Goal: Navigation & Orientation: Find specific page/section

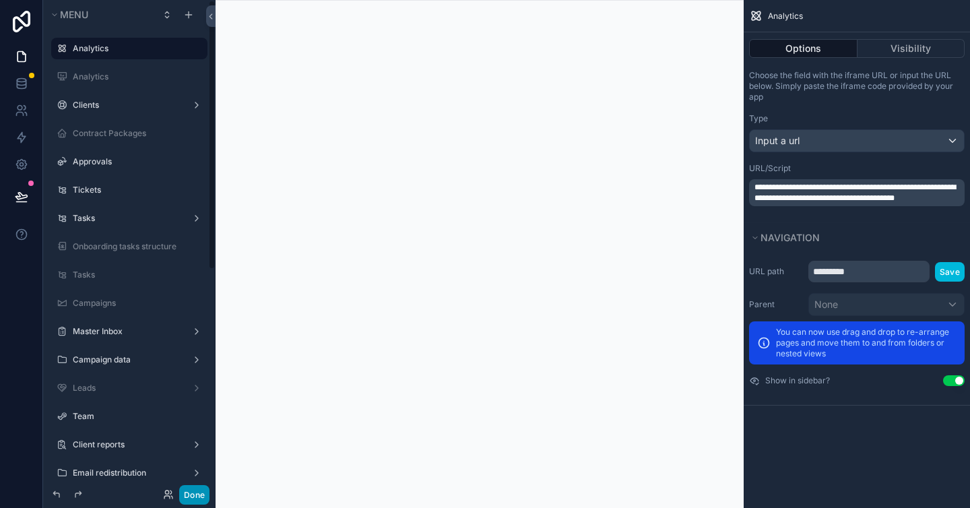
click at [199, 491] on button "Done" at bounding box center [194, 495] width 30 height 20
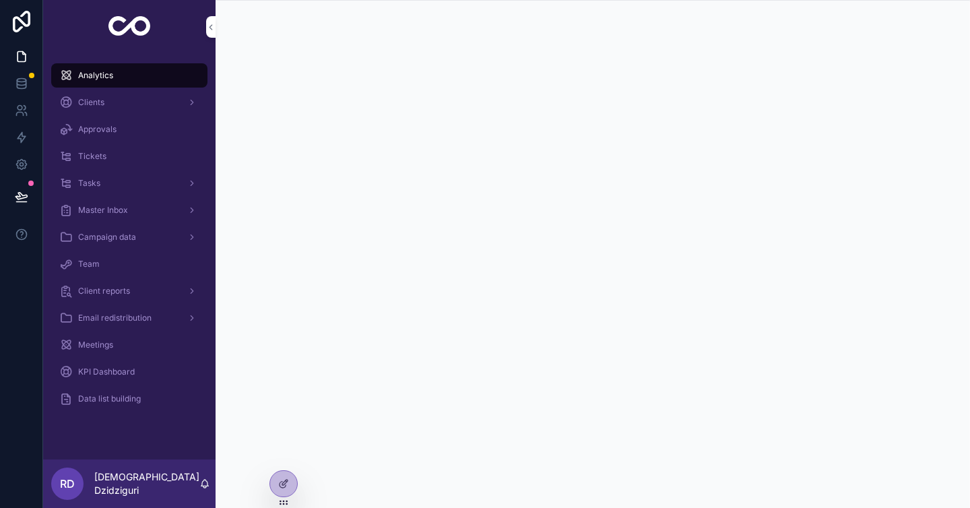
click at [171, 205] on div "Master Inbox" at bounding box center [129, 210] width 140 height 22
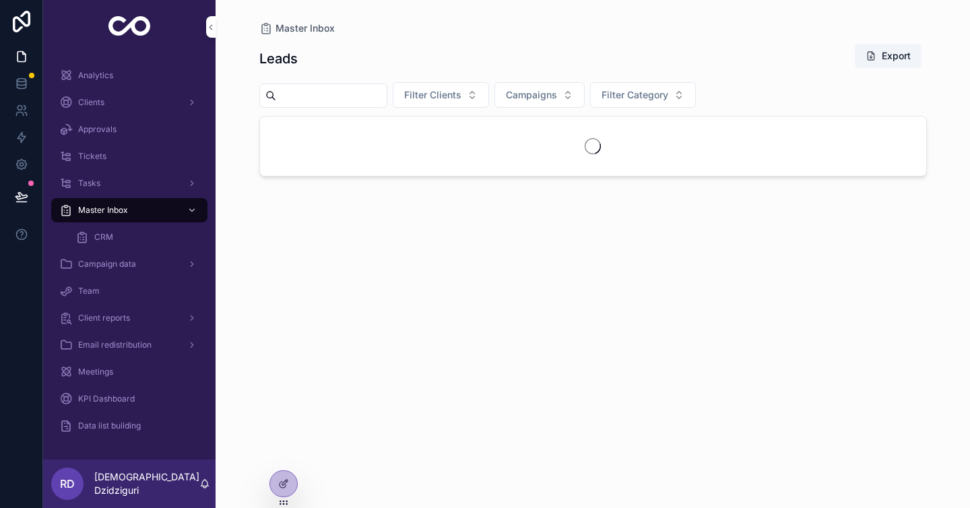
click at [169, 238] on div "CRM" at bounding box center [137, 237] width 124 height 22
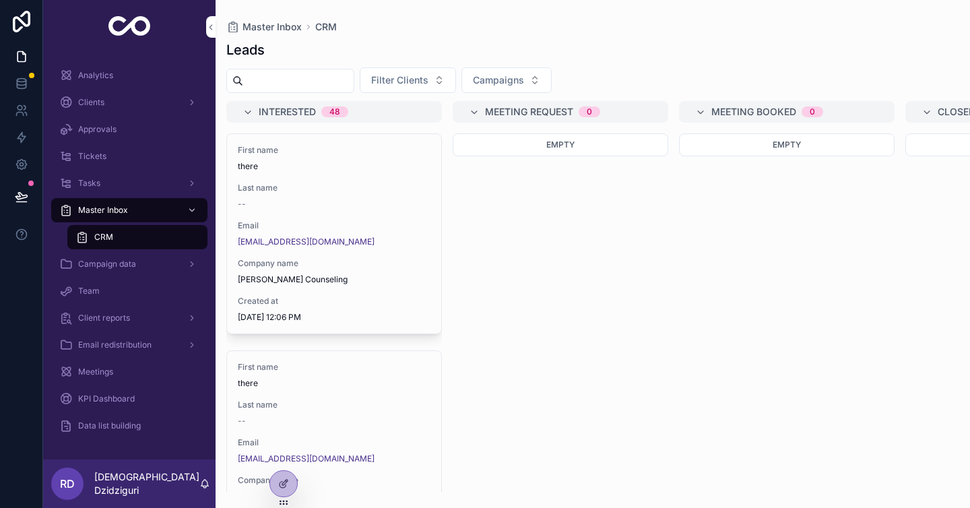
click at [149, 261] on div "Campaign data" at bounding box center [129, 264] width 140 height 22
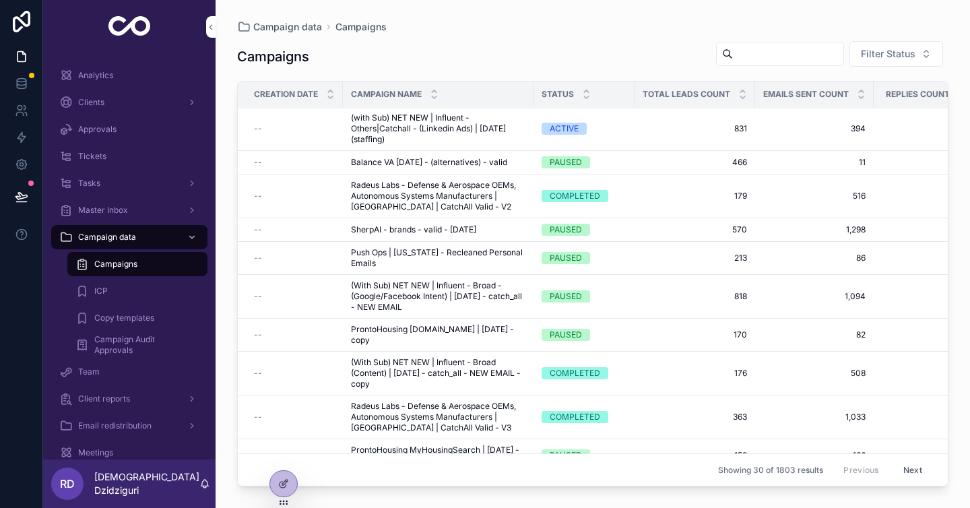
scroll to position [691, 0]
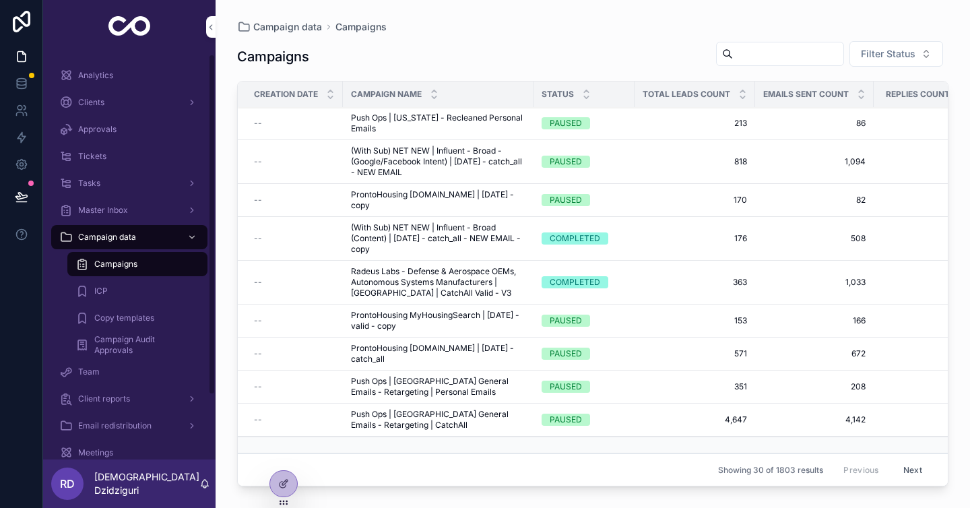
click at [119, 292] on div "ICP" at bounding box center [137, 291] width 124 height 22
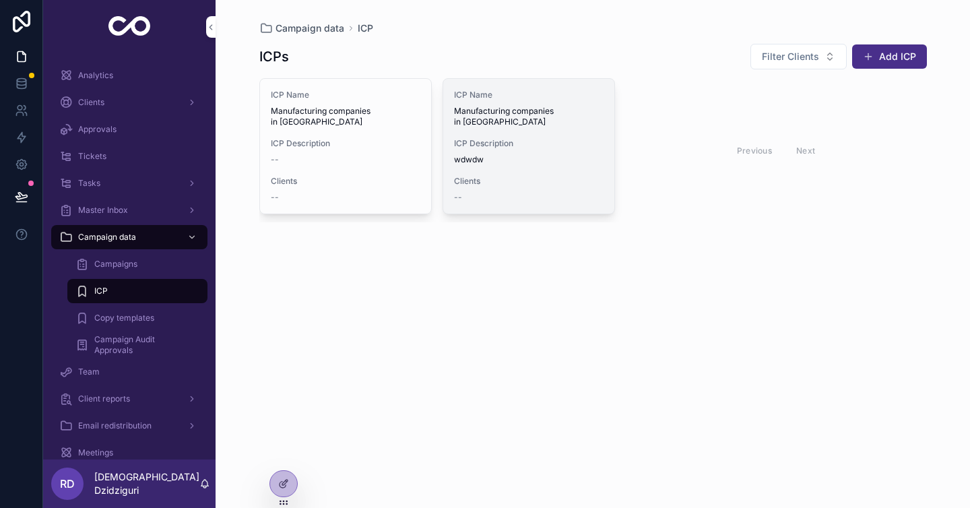
click at [477, 154] on span "wdwdw" at bounding box center [529, 159] width 150 height 11
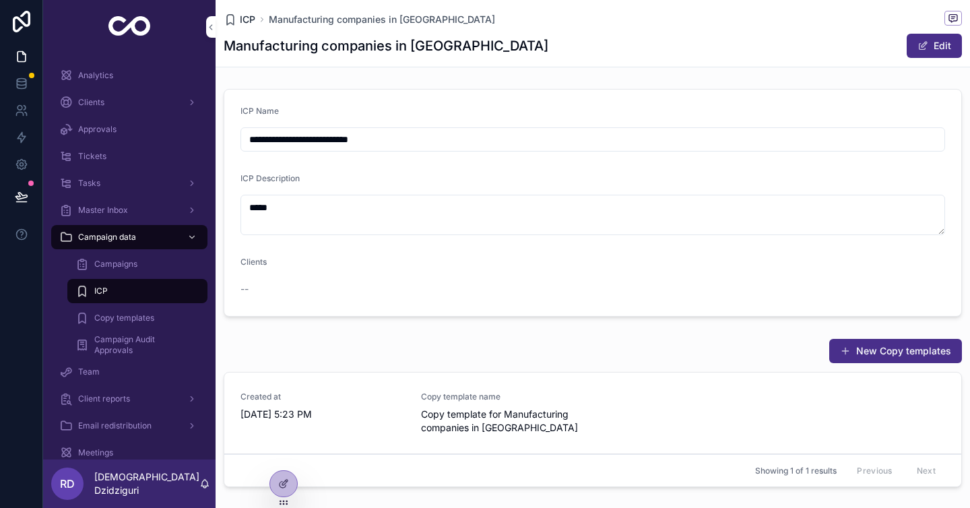
click at [249, 18] on span "ICP" at bounding box center [248, 19] width 16 height 13
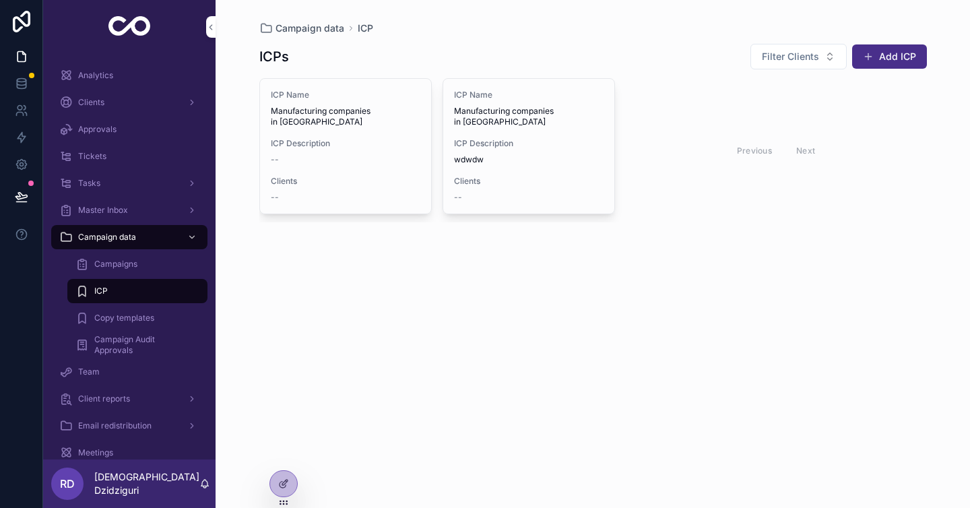
click at [150, 316] on span "Copy templates" at bounding box center [124, 318] width 60 height 11
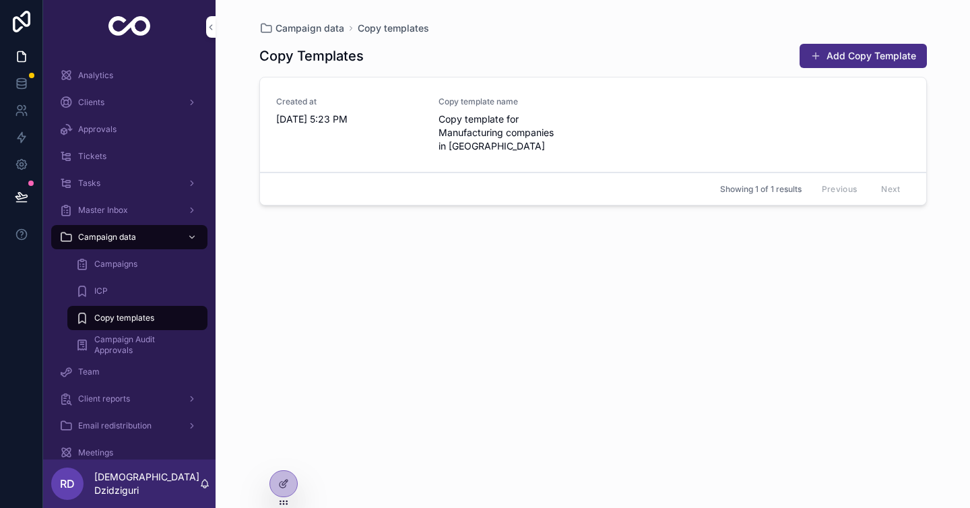
click at [140, 343] on span "Campaign Audit Approvals" at bounding box center [144, 345] width 100 height 22
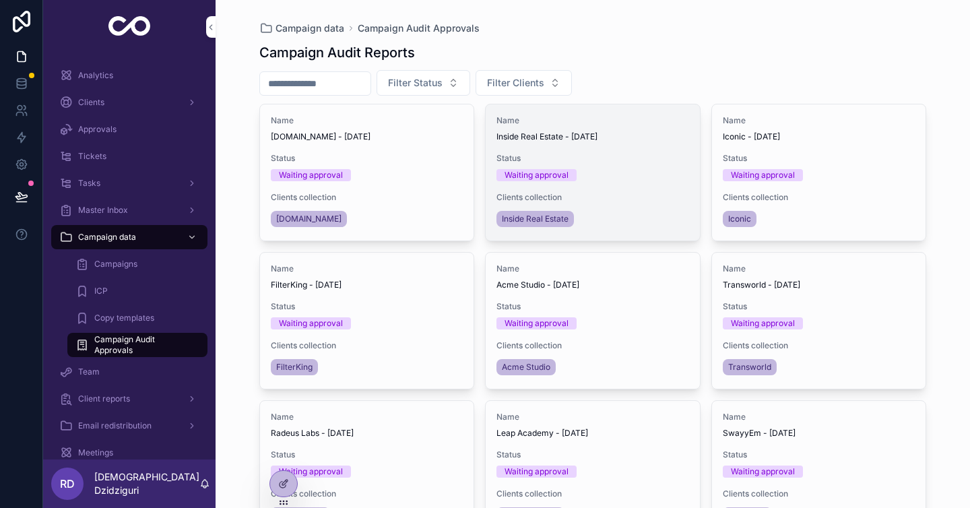
click at [627, 203] on div "Clients collection Inside Real Estate" at bounding box center [593, 211] width 193 height 38
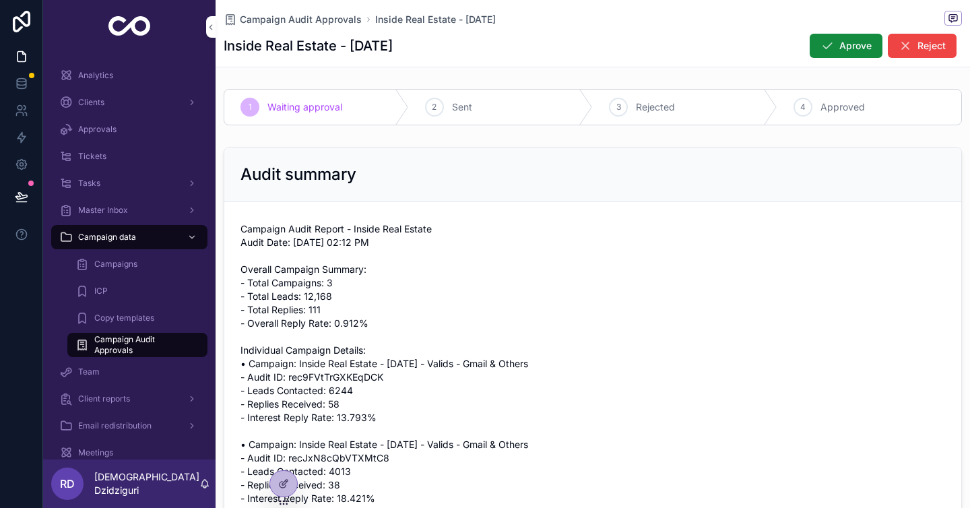
click at [110, 316] on span "Copy templates" at bounding box center [124, 318] width 60 height 11
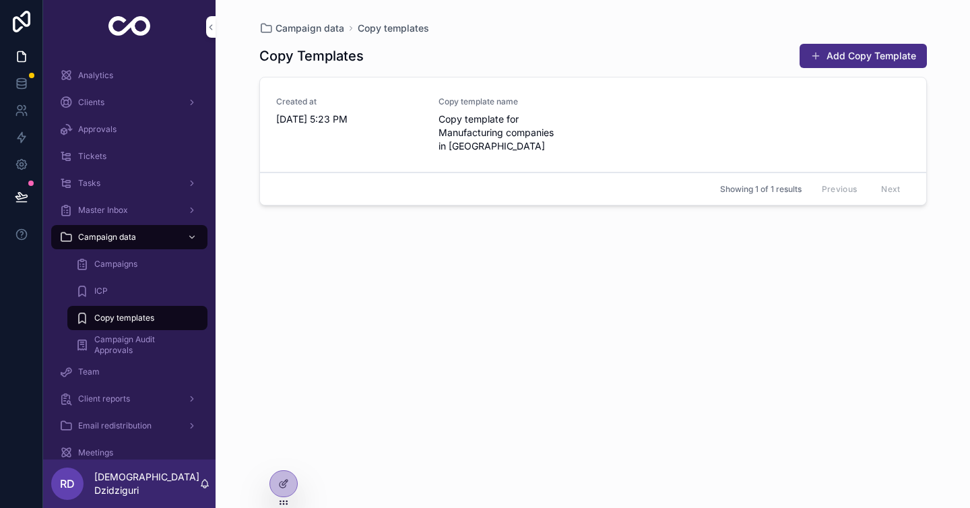
click at [116, 345] on span "Campaign Audit Approvals" at bounding box center [144, 345] width 100 height 22
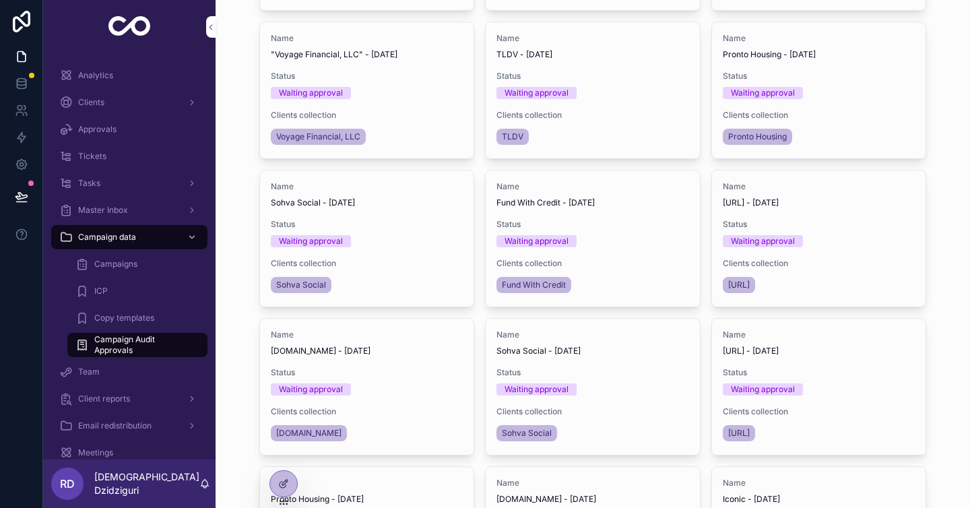
scroll to position [869, 0]
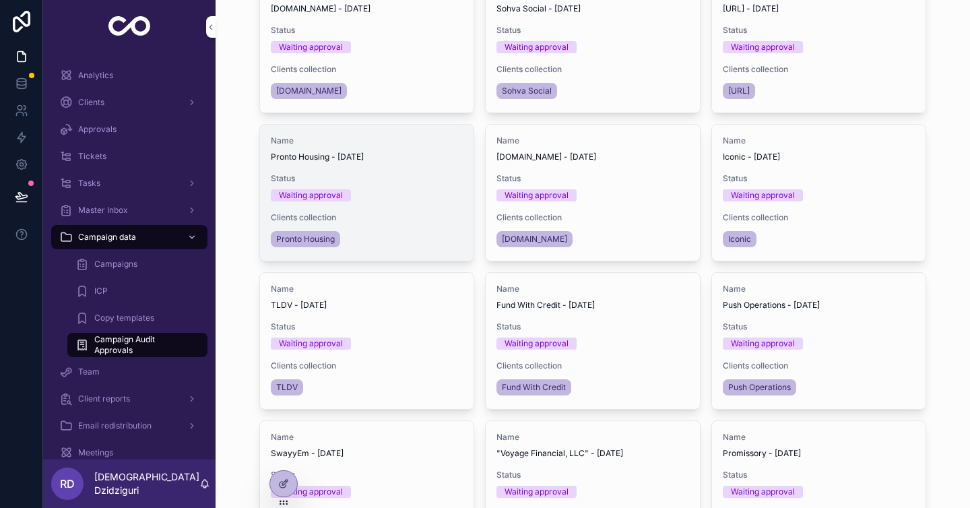
click at [406, 229] on div "Pronto Housing" at bounding box center [367, 239] width 193 height 22
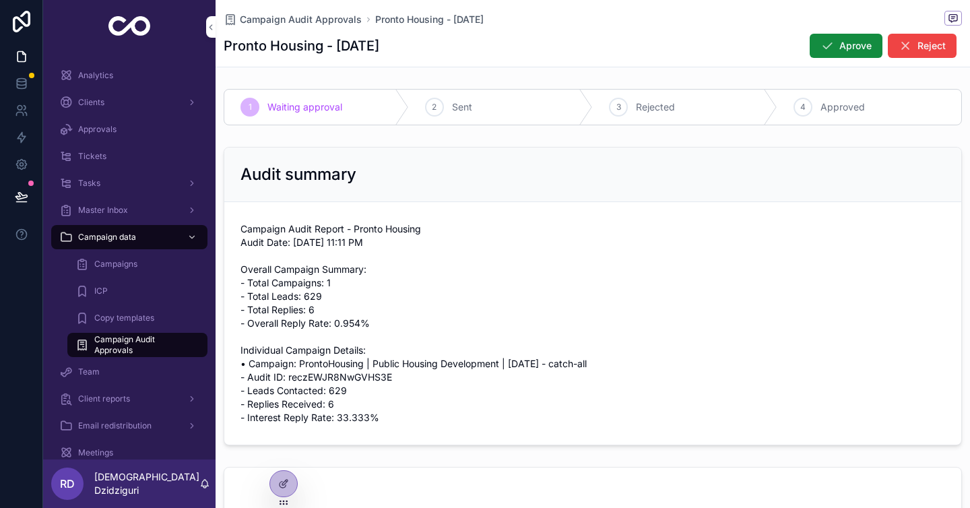
click at [94, 373] on span "Team" at bounding box center [89, 372] width 22 height 11
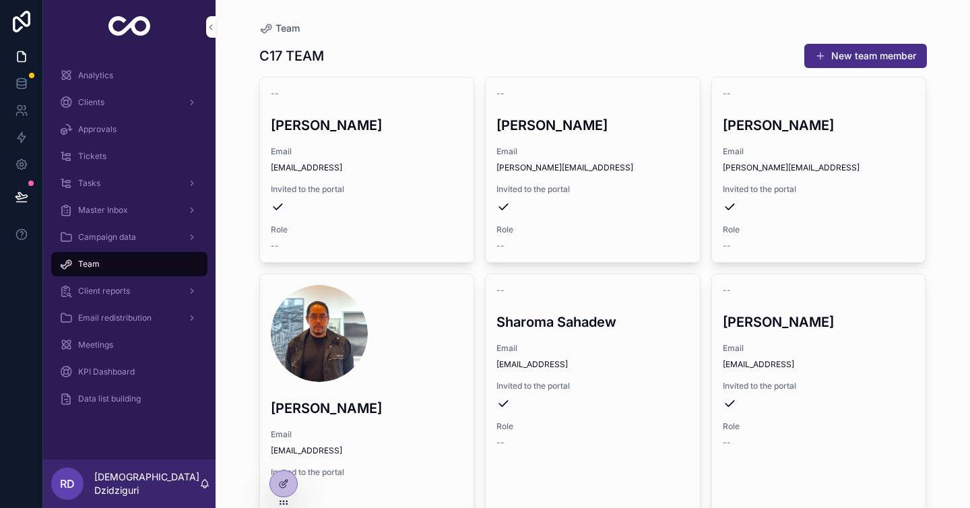
click at [113, 239] on span "Campaign data" at bounding box center [107, 237] width 58 height 11
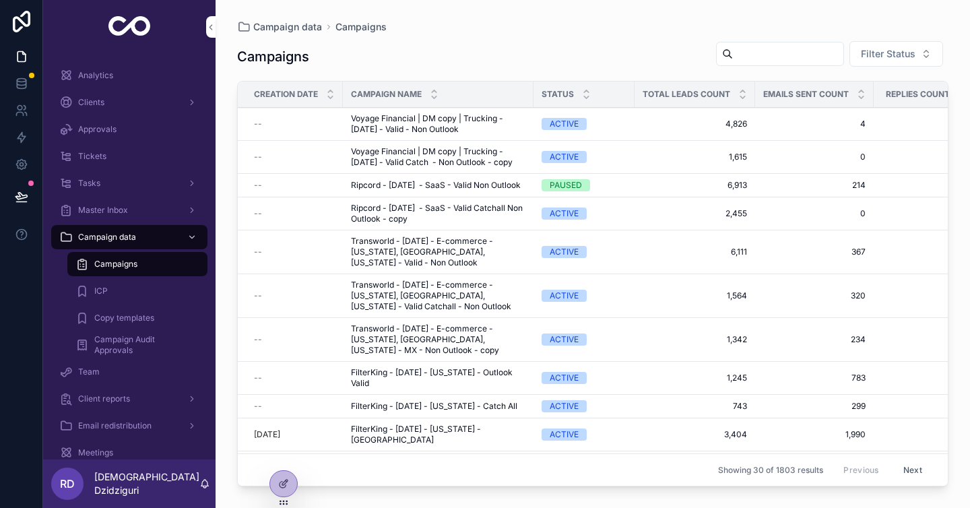
click at [104, 332] on div "Campaign Audit Approvals" at bounding box center [137, 345] width 156 height 27
click at [106, 340] on span "Campaign Audit Approvals" at bounding box center [144, 345] width 100 height 22
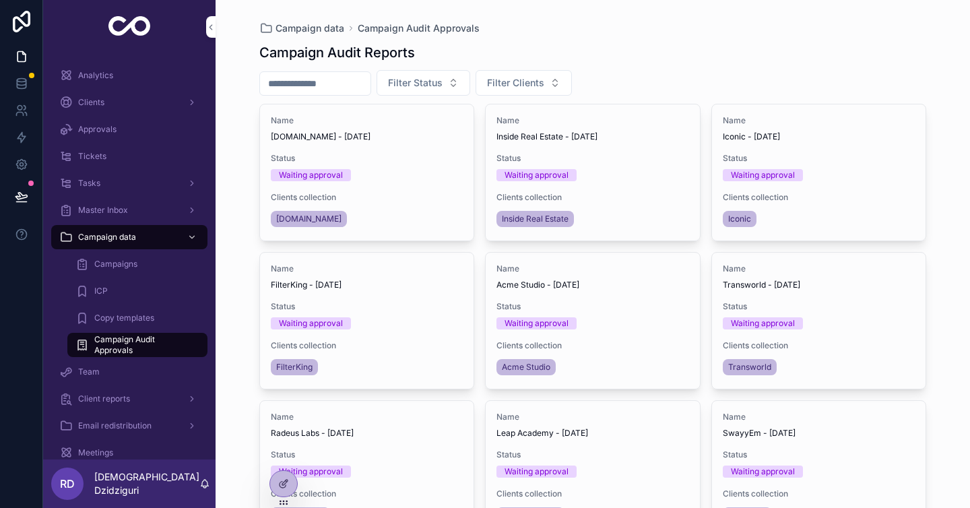
click at [126, 320] on span "Copy templates" at bounding box center [124, 318] width 60 height 11
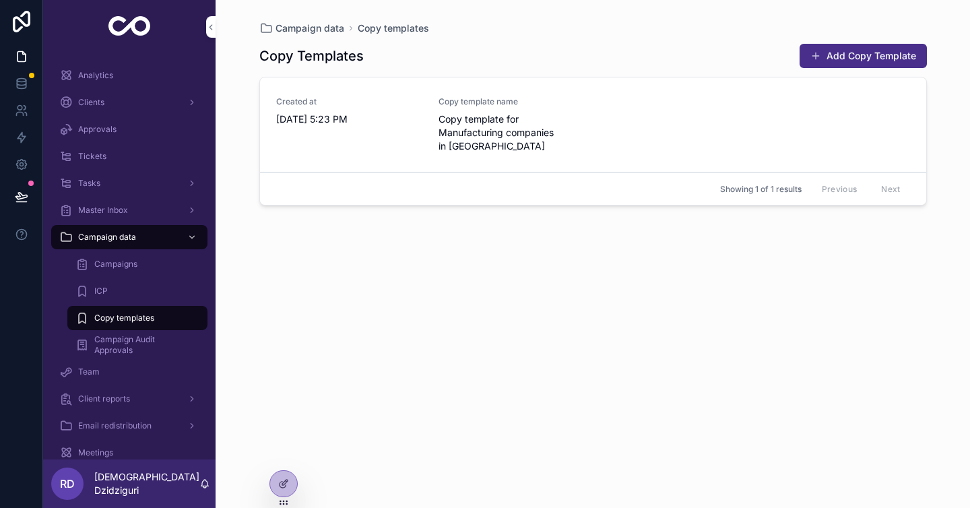
click at [125, 294] on div "ICP" at bounding box center [137, 291] width 124 height 22
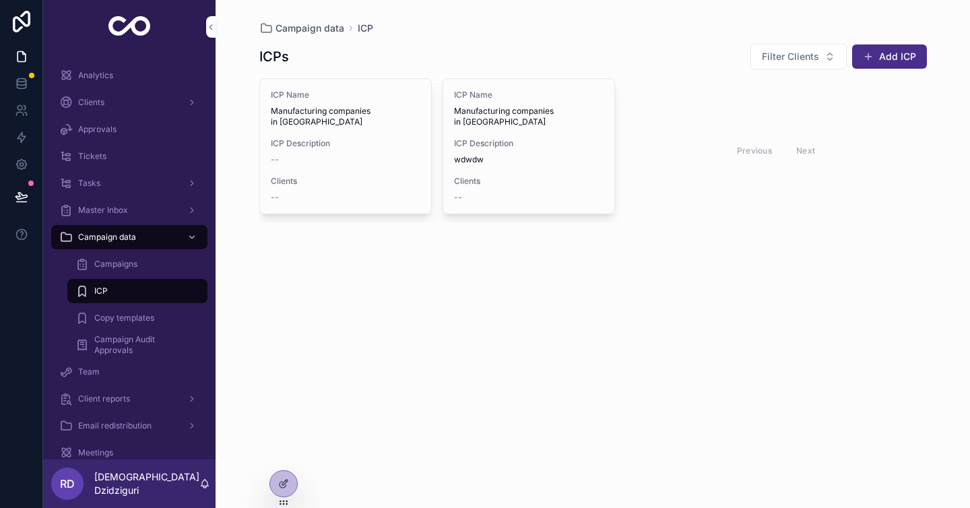
click at [895, 43] on div "Filter Clients Add ICP" at bounding box center [833, 56] width 187 height 27
click at [891, 57] on button "Add ICP" at bounding box center [890, 56] width 75 height 24
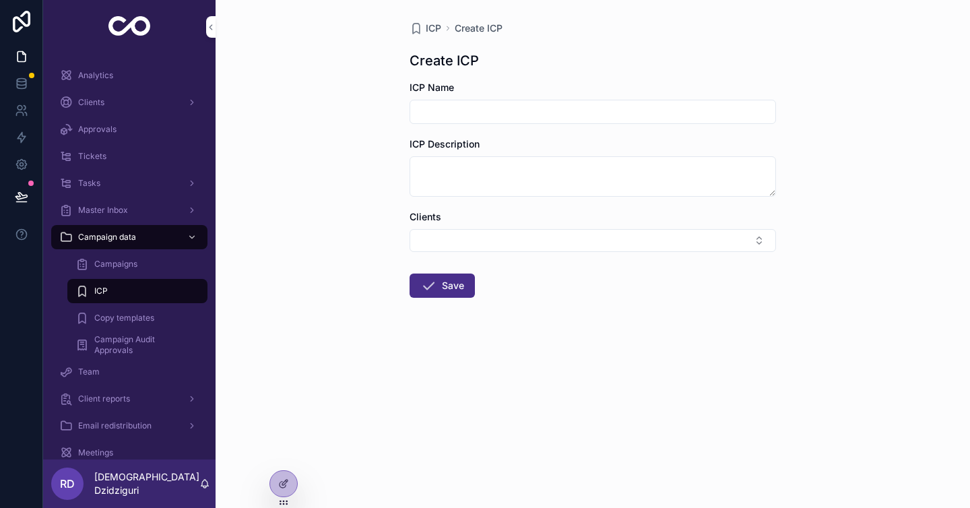
click at [537, 121] on input "scrollable content" at bounding box center [592, 111] width 365 height 19
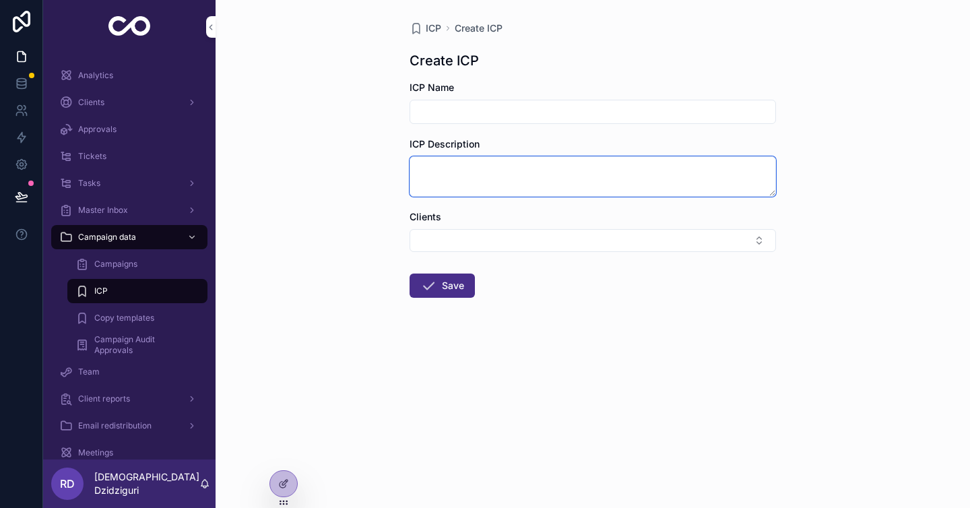
click at [502, 186] on textarea "scrollable content" at bounding box center [593, 176] width 367 height 40
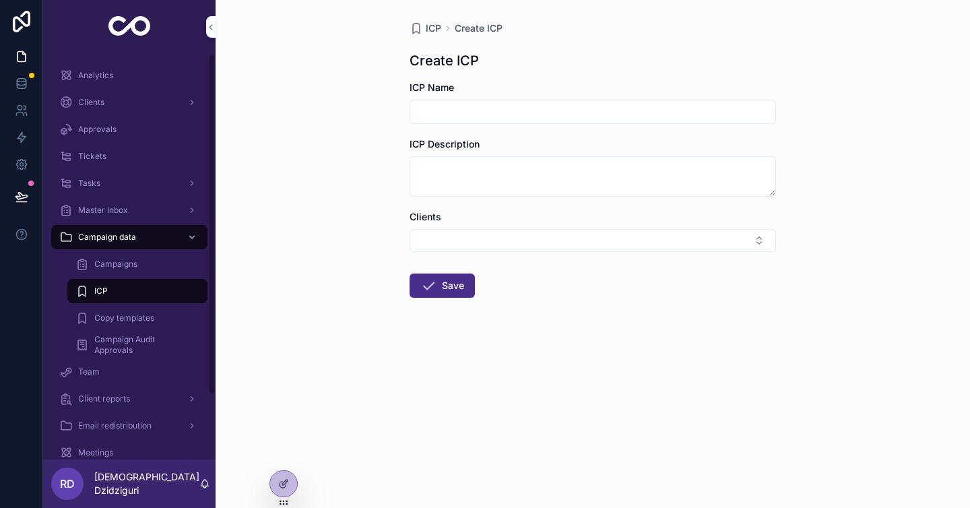
click at [144, 264] on div "Campaigns" at bounding box center [137, 264] width 124 height 22
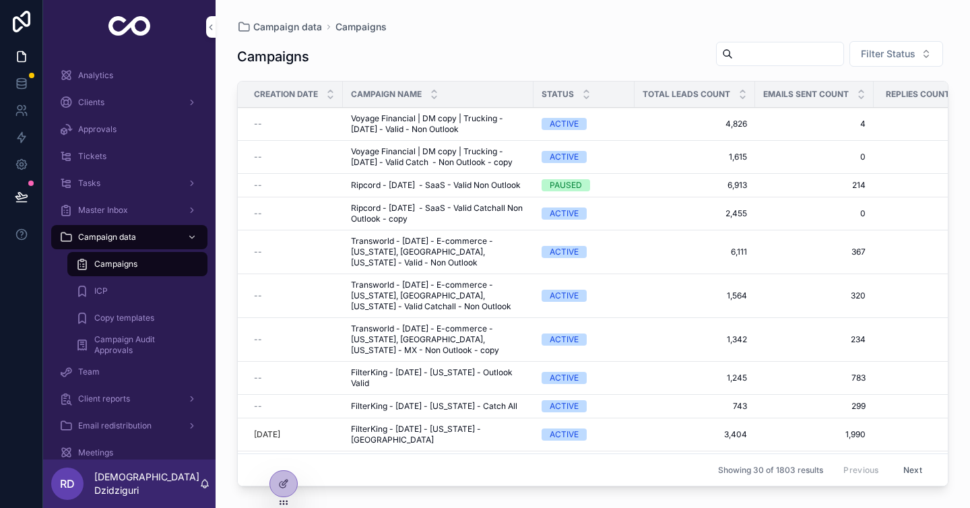
click at [137, 290] on div "ICP" at bounding box center [137, 291] width 124 height 22
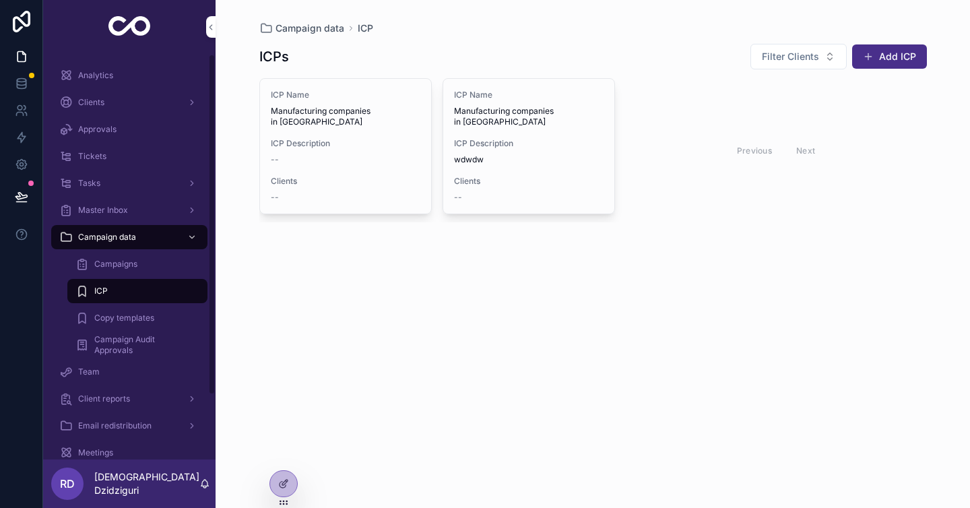
click at [135, 311] on div "Copy templates" at bounding box center [137, 318] width 124 height 22
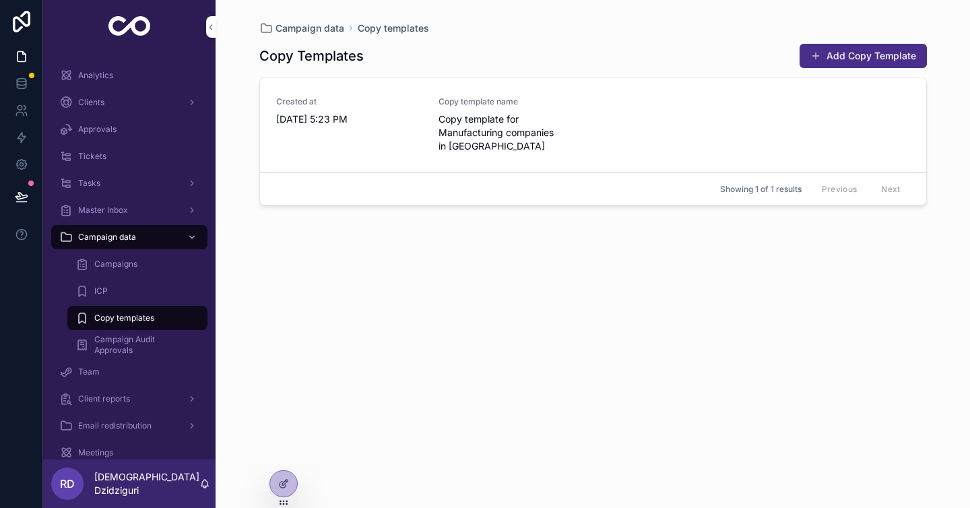
drag, startPoint x: 485, startPoint y: 112, endPoint x: 421, endPoint y: 338, distance: 234.7
click at [424, 340] on div "Copy Templates Add Copy Template Created at [DATE] 5:23 PM Copy template name C…" at bounding box center [593, 263] width 668 height 457
click at [590, 286] on div "Copy Templates Add Copy Template Created at [DATE] 5:23 PM Copy template name C…" at bounding box center [593, 263] width 668 height 457
drag, startPoint x: 560, startPoint y: 144, endPoint x: 483, endPoint y: 315, distance: 188.3
click at [483, 316] on div "Copy Templates Add Copy Template Created at [DATE] 5:23 PM Copy template name C…" at bounding box center [593, 263] width 668 height 457
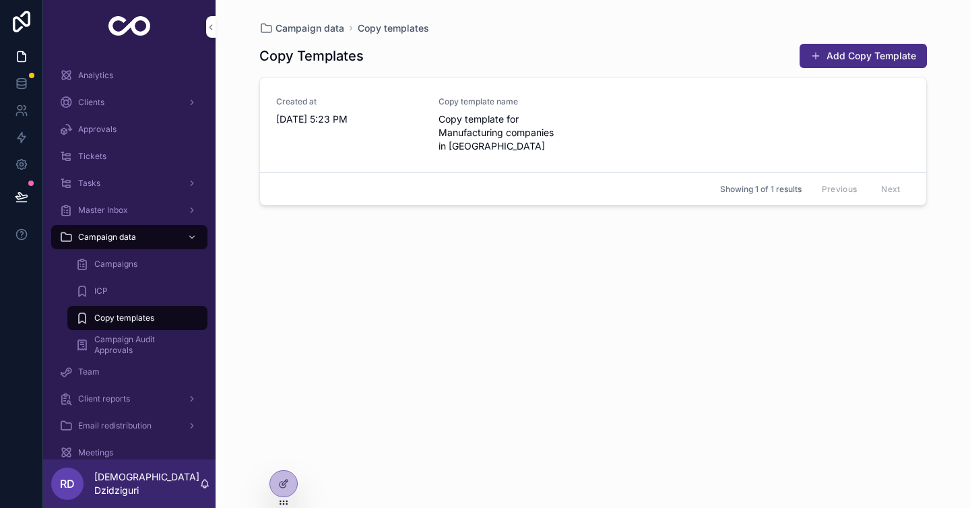
click at [521, 173] on div "Showing 1 of 1 results Previous Next" at bounding box center [593, 189] width 667 height 32
click at [555, 111] on div "Copy template name Copy template for Manufacturing companies in [GEOGRAPHIC_DAT…" at bounding box center [512, 124] width 146 height 57
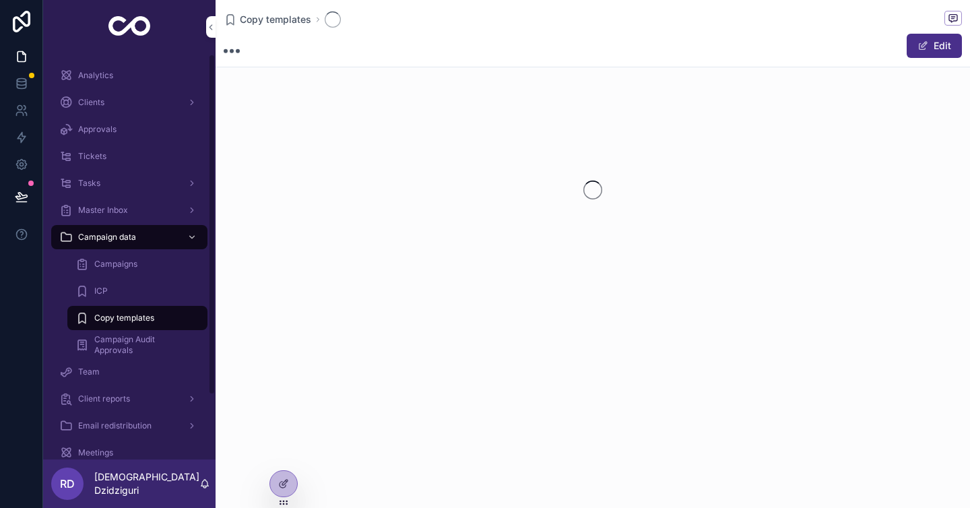
click at [136, 319] on span "Copy templates" at bounding box center [124, 318] width 60 height 11
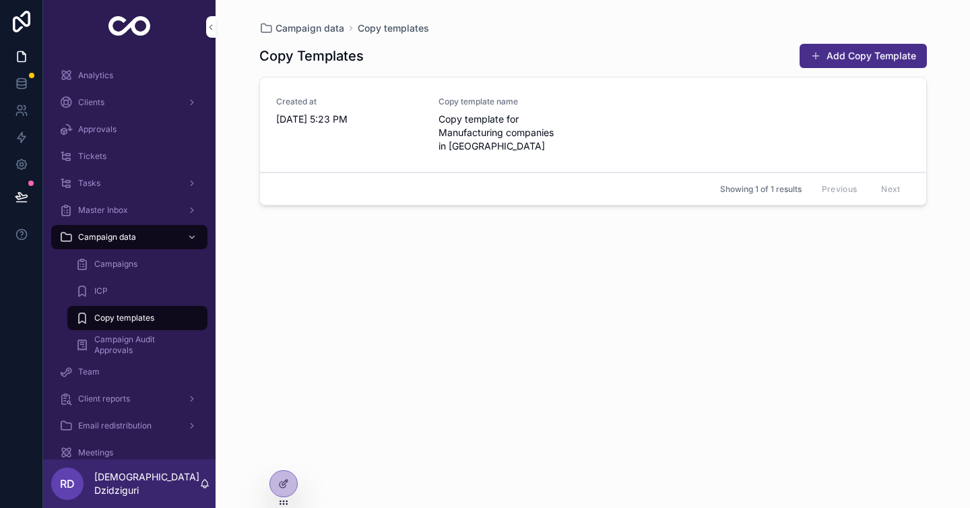
click at [820, 38] on div "Copy Templates Add Copy Template Created at [DATE] 5:23 PM Copy template name C…" at bounding box center [593, 263] width 668 height 457
click at [819, 63] on button "Add Copy Template" at bounding box center [863, 56] width 127 height 24
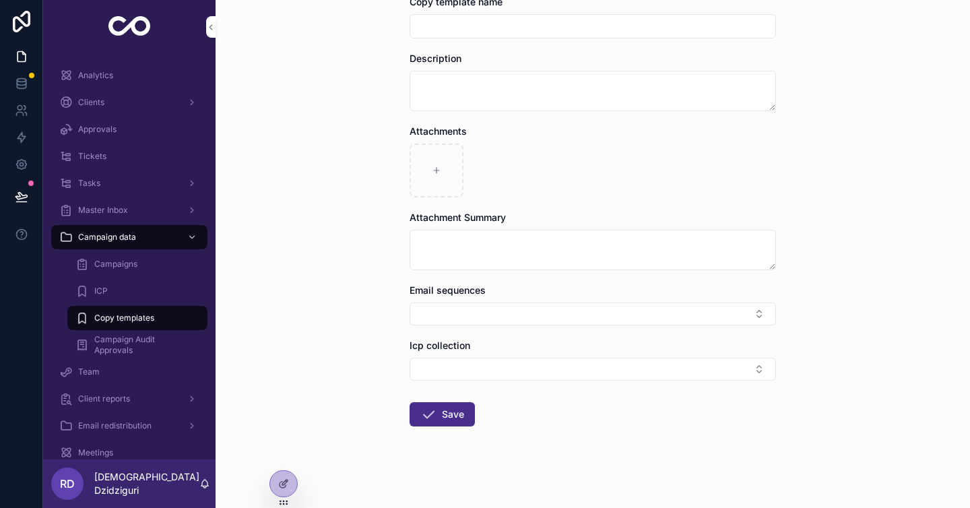
scroll to position [81, 0]
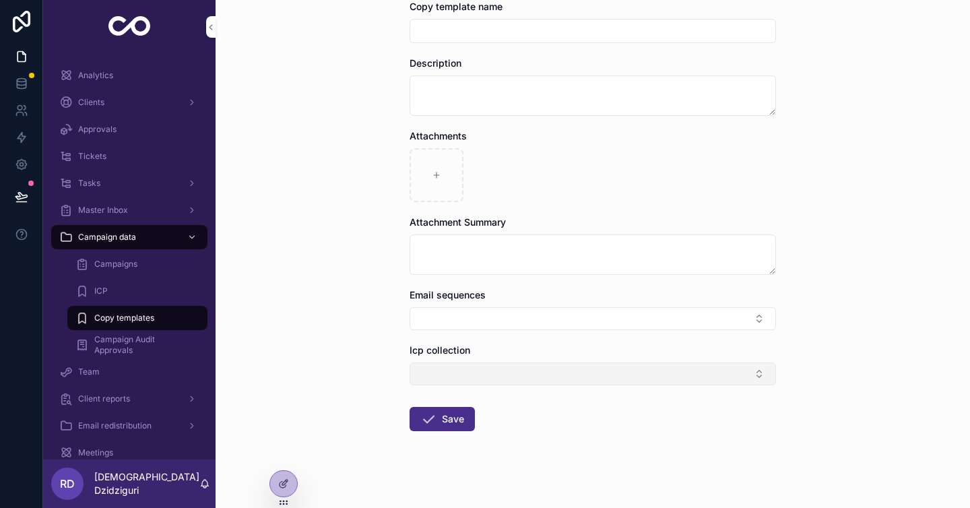
click at [472, 371] on button "Select Button" at bounding box center [593, 374] width 367 height 23
click at [540, 334] on form "Copy template name Description Attachments Attachment Summary Email sequences I…" at bounding box center [593, 259] width 367 height 518
click at [545, 327] on button "Select Button" at bounding box center [593, 318] width 367 height 23
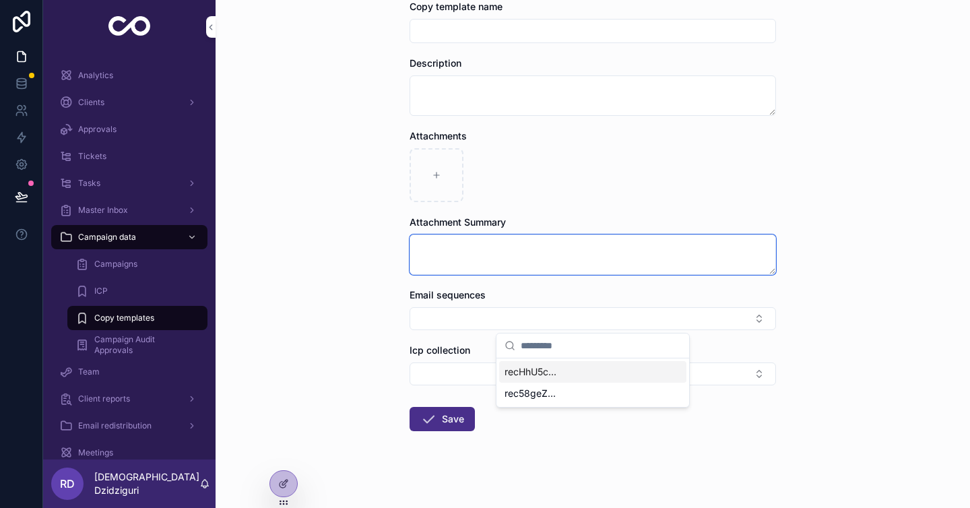
click at [728, 273] on textarea "scrollable content" at bounding box center [593, 255] width 367 height 40
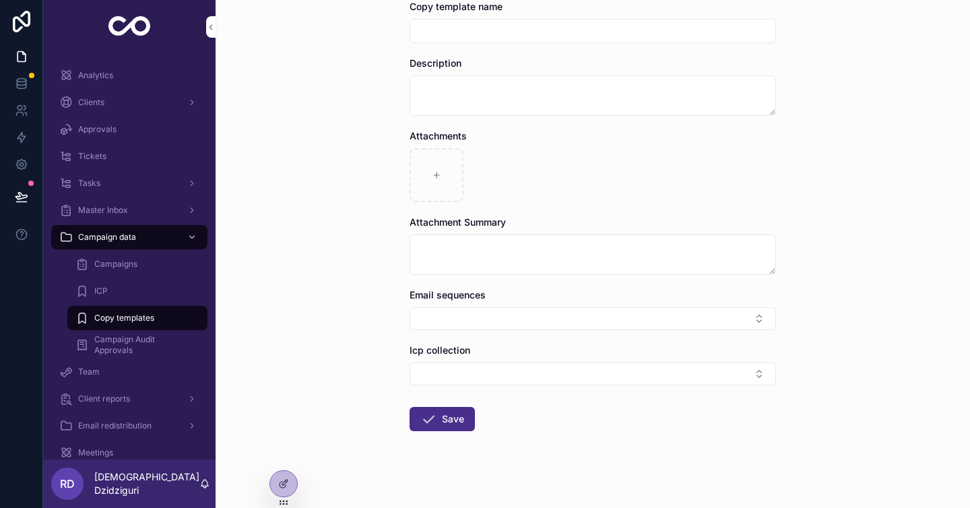
click at [567, 220] on div "Attachment Summary" at bounding box center [593, 222] width 367 height 13
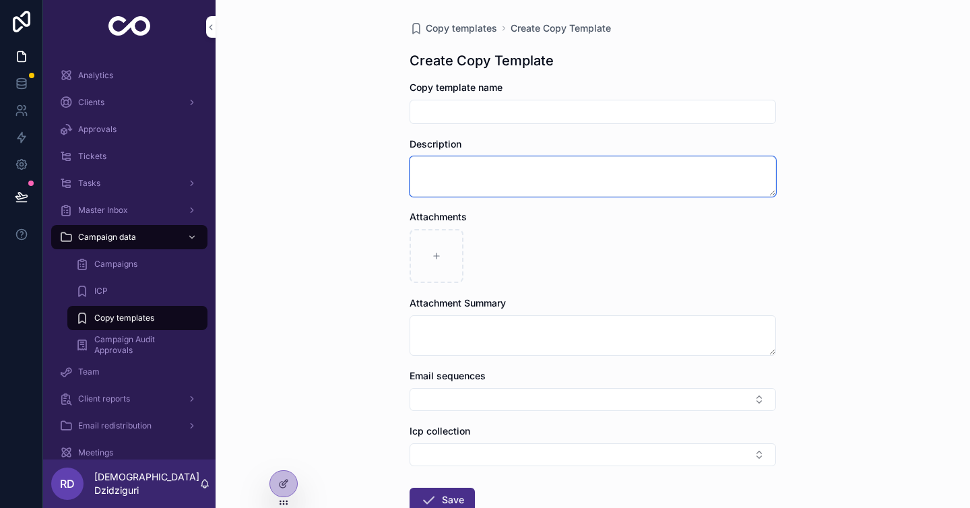
click at [438, 175] on textarea "scrollable content" at bounding box center [593, 176] width 367 height 40
drag, startPoint x: 774, startPoint y: 192, endPoint x: 970, endPoint y: 138, distance: 203.4
click at [970, 138] on div "Copy templates Create Copy Template Create Copy Template Copy template name Des…" at bounding box center [593, 254] width 755 height 508
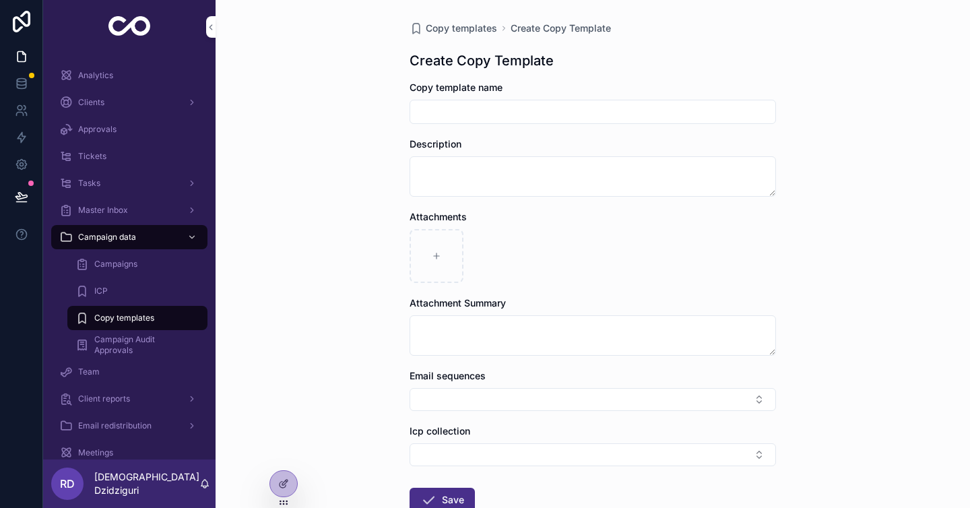
click at [760, 117] on input "scrollable content" at bounding box center [592, 111] width 365 height 19
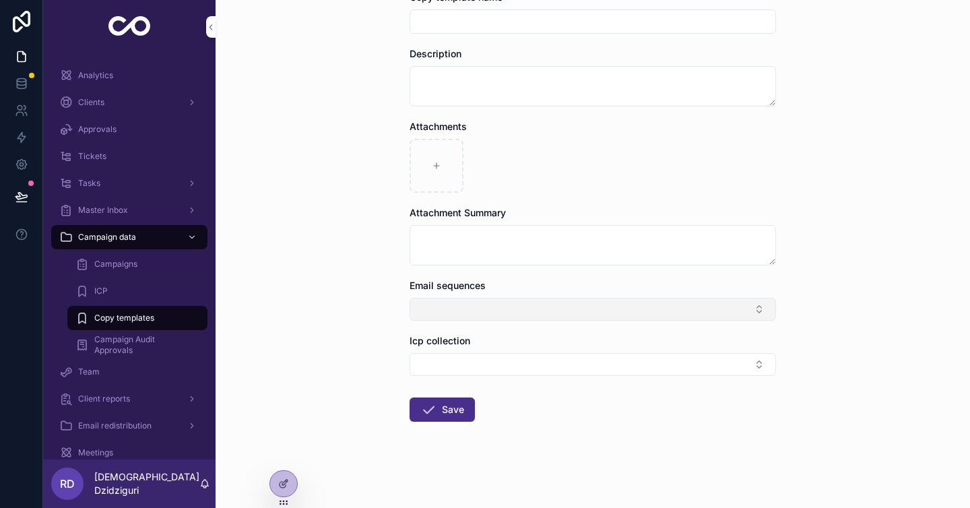
click at [547, 307] on button "Select Button" at bounding box center [593, 309] width 367 height 23
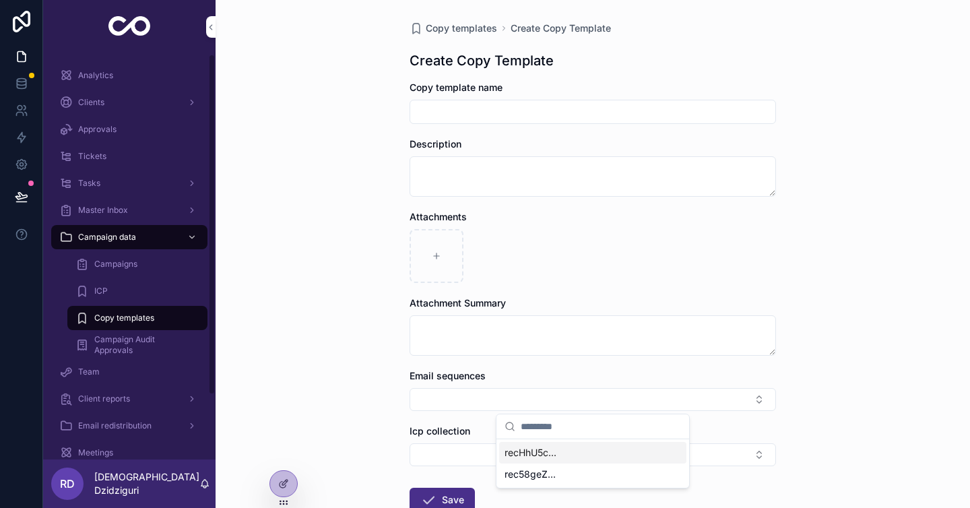
click at [115, 290] on div "ICP" at bounding box center [137, 291] width 124 height 22
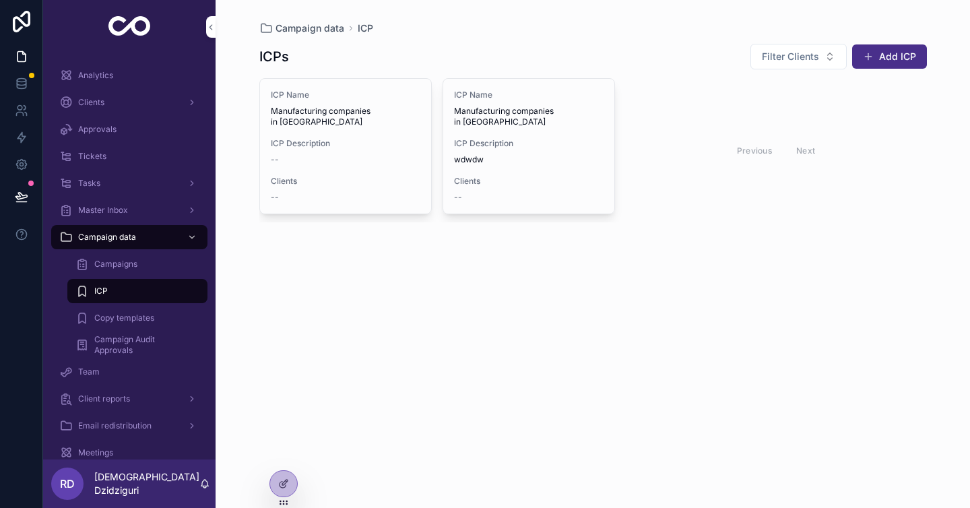
click at [129, 259] on span "Campaigns" at bounding box center [115, 264] width 43 height 11
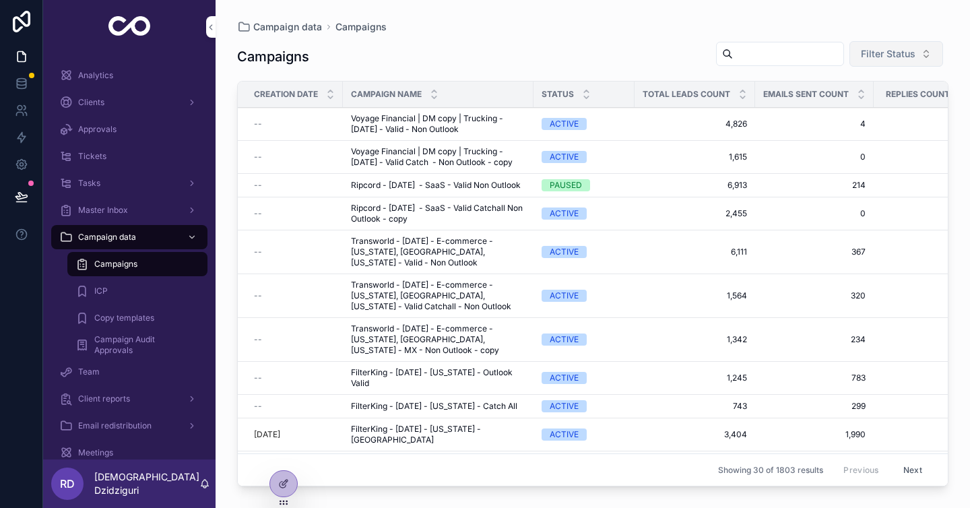
click at [898, 59] on span "Filter Status" at bounding box center [888, 53] width 55 height 13
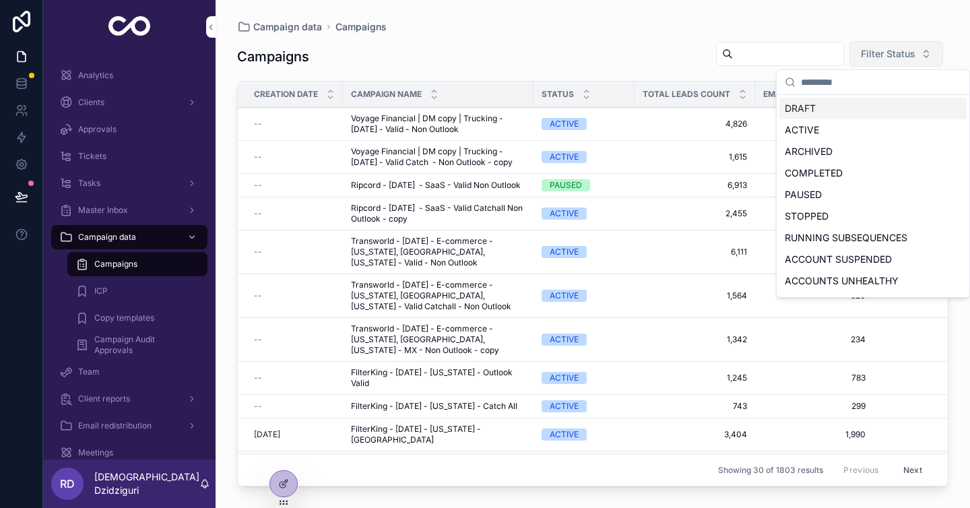
click at [898, 59] on span "Filter Status" at bounding box center [888, 53] width 55 height 13
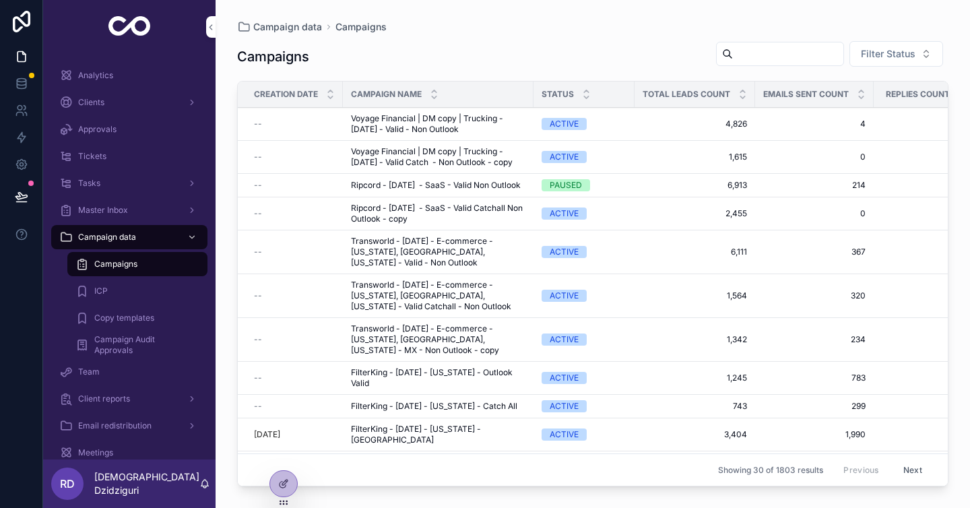
click at [683, 66] on div "Campaigns Filter Status" at bounding box center [593, 56] width 712 height 32
click at [161, 357] on div "Campaign Audit Approvals" at bounding box center [137, 345] width 156 height 27
click at [133, 369] on div "Team" at bounding box center [129, 372] width 140 height 22
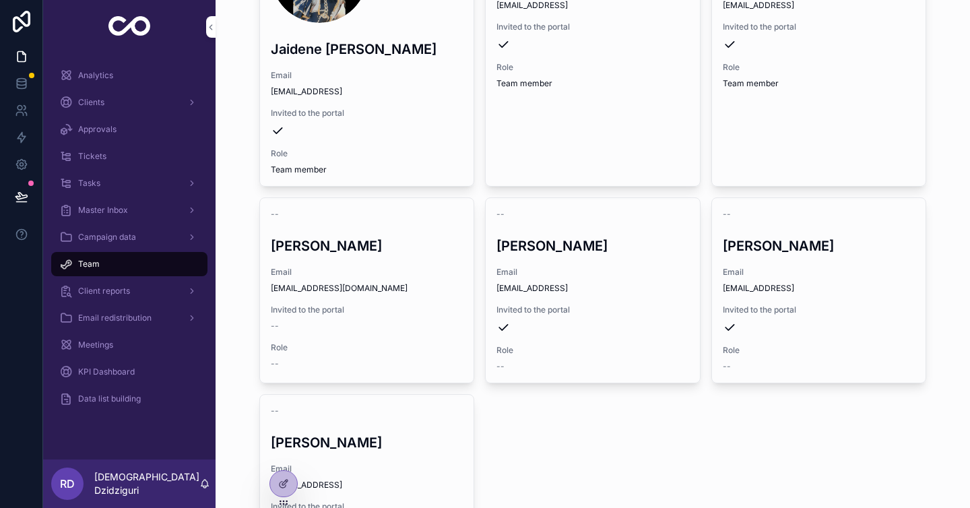
scroll to position [1208, 0]
click at [140, 293] on div "Client reports" at bounding box center [129, 291] width 140 height 22
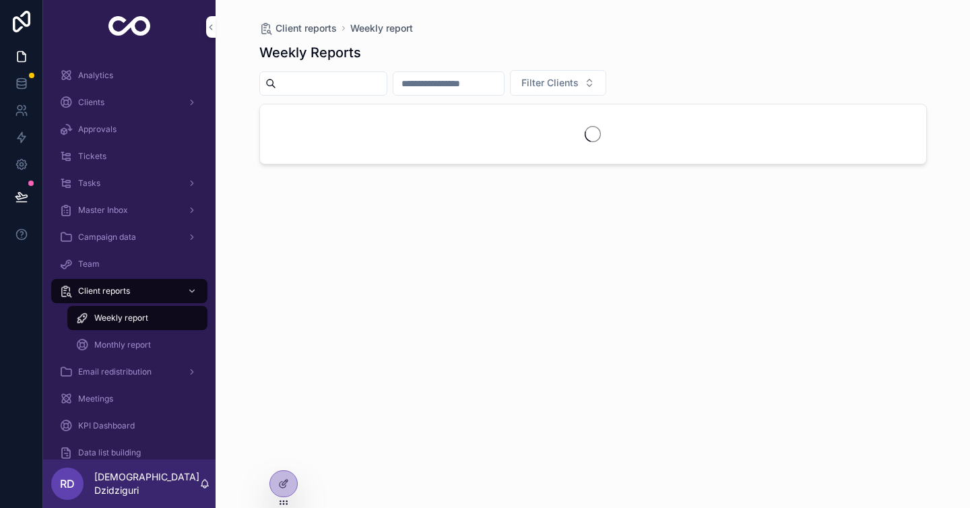
click at [142, 272] on div "Team" at bounding box center [129, 264] width 140 height 22
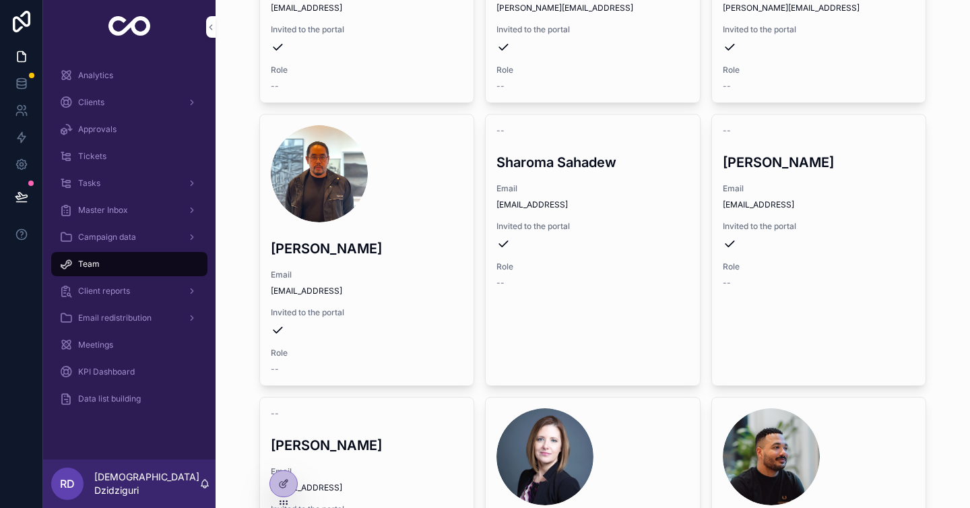
scroll to position [158, 0]
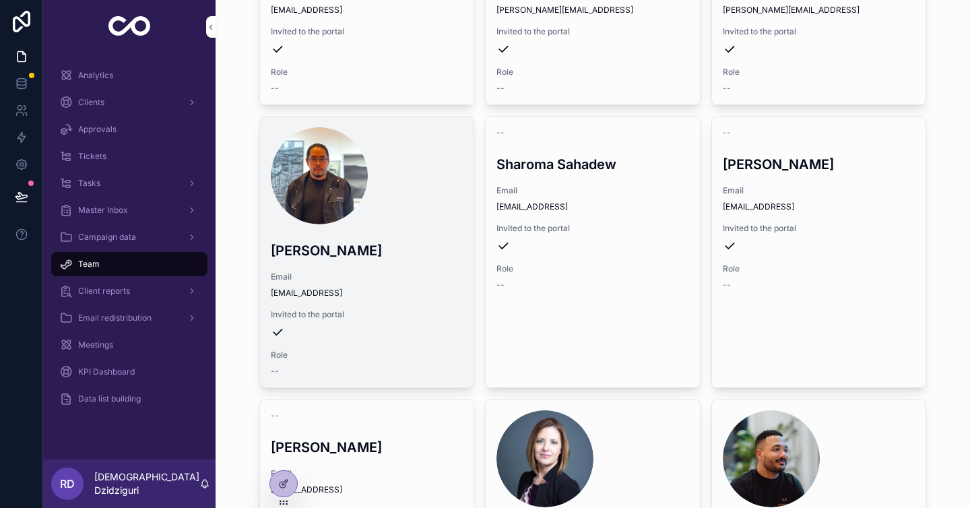
click at [390, 242] on h3 "[PERSON_NAME]" at bounding box center [367, 251] width 193 height 20
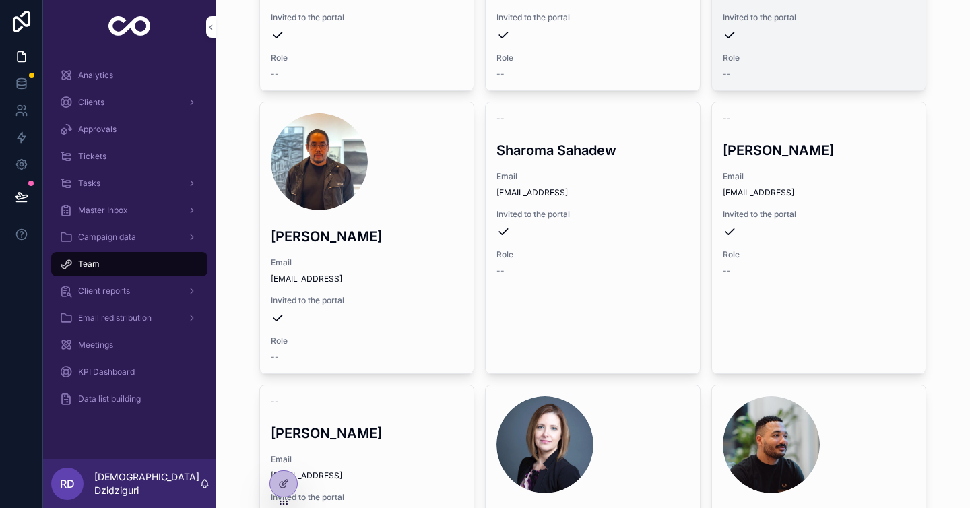
scroll to position [173, 0]
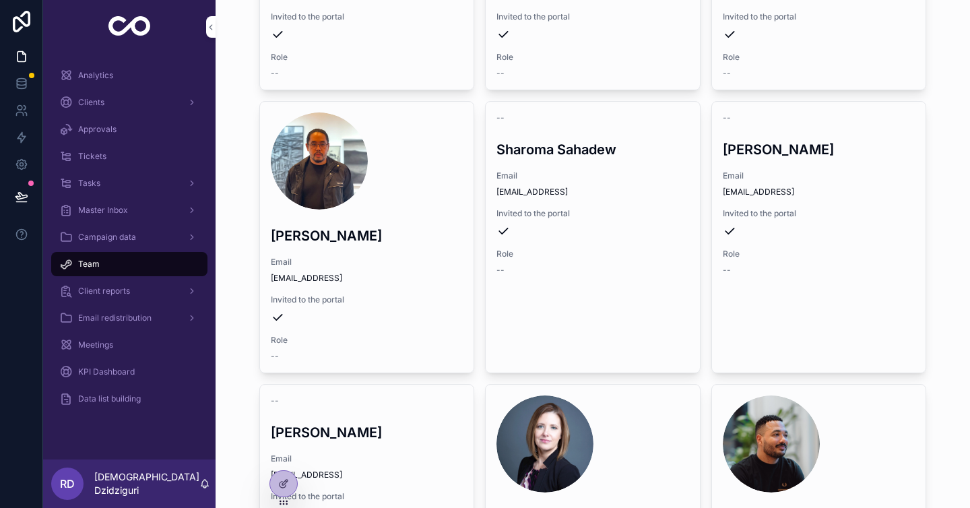
click at [116, 290] on span "Client reports" at bounding box center [104, 291] width 52 height 11
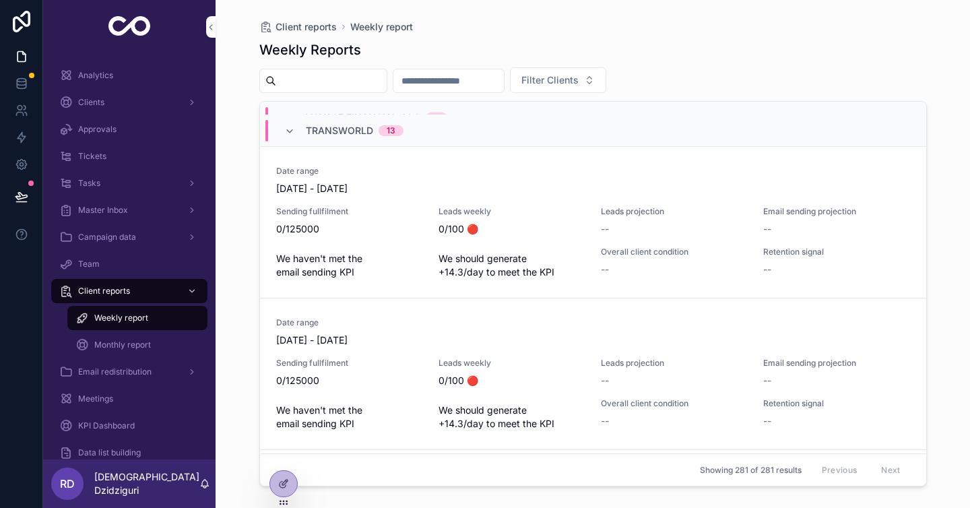
scroll to position [1141, 0]
